Goal: Task Accomplishment & Management: Use online tool/utility

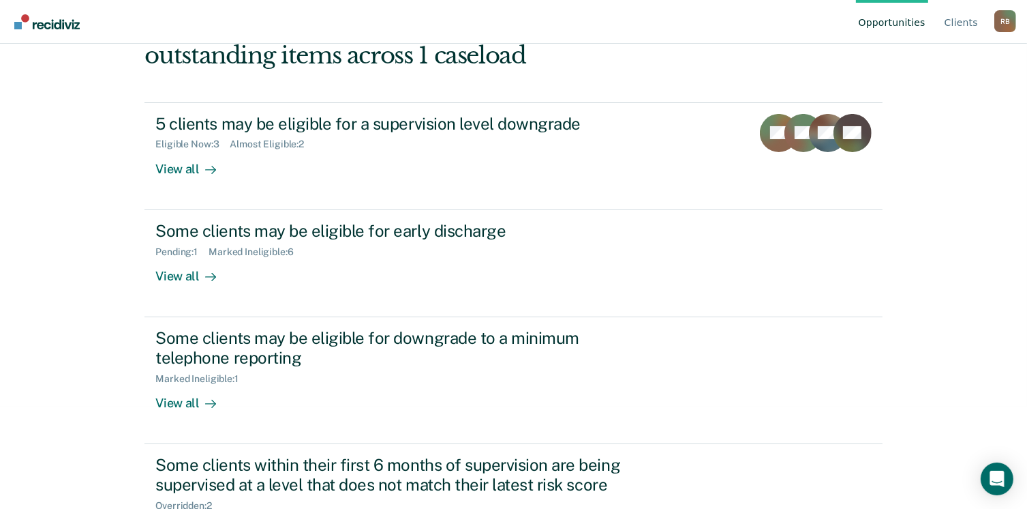
scroll to position [163, 0]
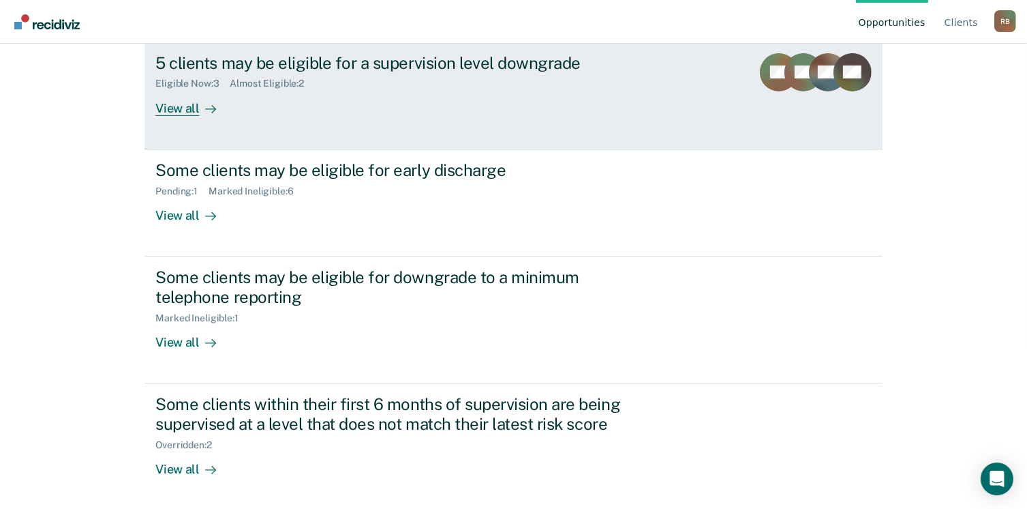
click at [312, 96] on div "5 clients may be eligible for a supervision level downgrade Eligible Now : 3 Al…" at bounding box center [410, 84] width 511 height 63
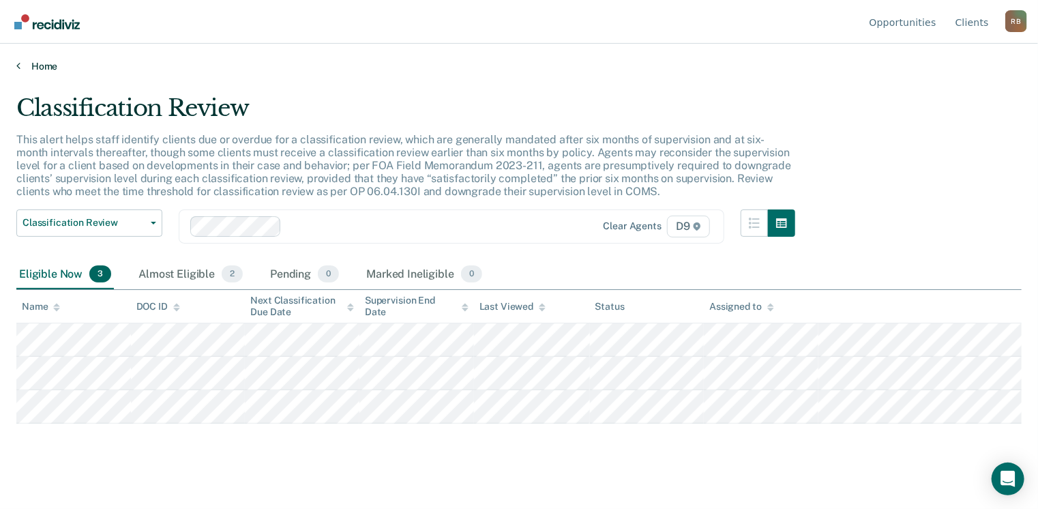
click at [43, 62] on link "Home" at bounding box center [518, 66] width 1005 height 12
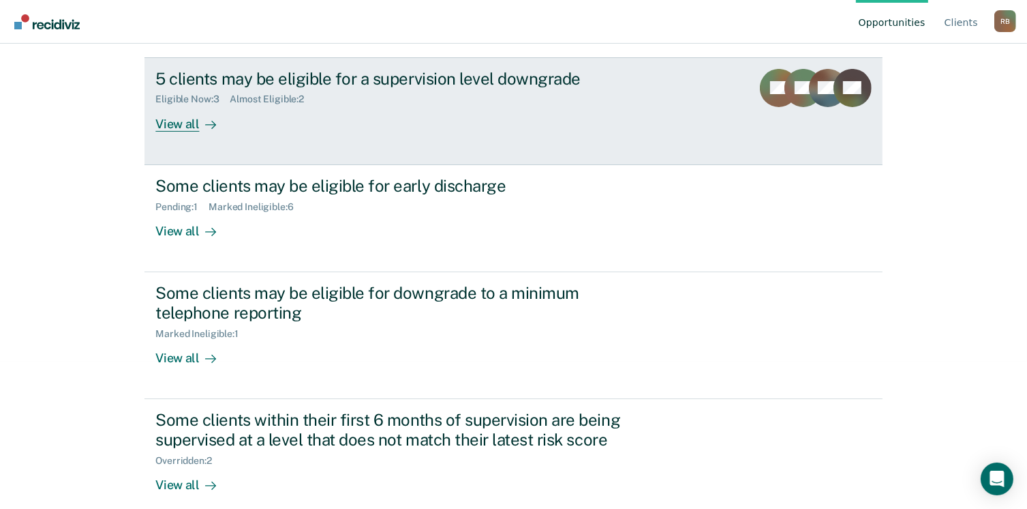
scroll to position [163, 0]
